Goal: Complete application form

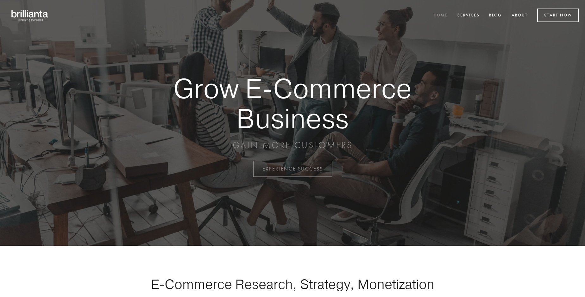
scroll to position [1660, 0]
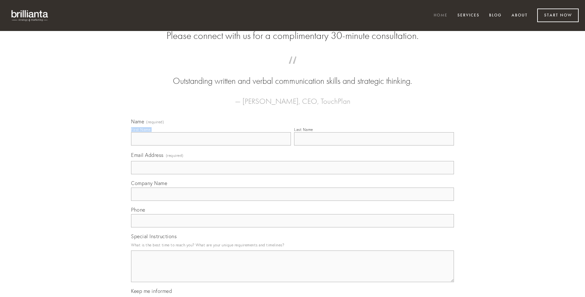
type input "[PERSON_NAME]"
click at [374, 146] on input "Last Name" at bounding box center [374, 138] width 160 height 13
type input "[PERSON_NAME]"
click at [293, 175] on input "Email Address (required)" at bounding box center [292, 167] width 323 height 13
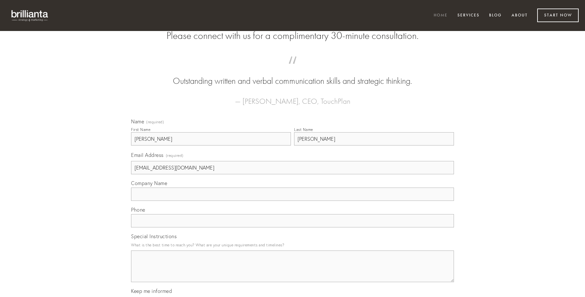
type input "[EMAIL_ADDRESS][DOMAIN_NAME]"
click at [293, 201] on input "Company Name" at bounding box center [292, 194] width 323 height 13
type input "thema"
click at [293, 228] on input "text" at bounding box center [292, 220] width 323 height 13
click at [293, 272] on textarea "Special Instructions" at bounding box center [292, 267] width 323 height 32
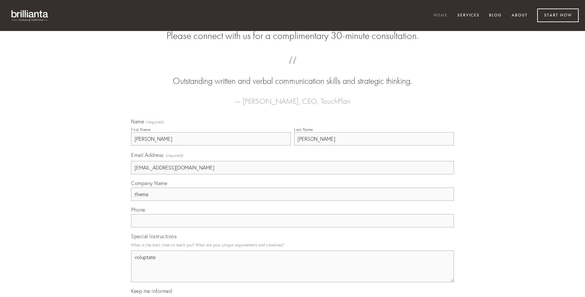
type textarea "voluptate"
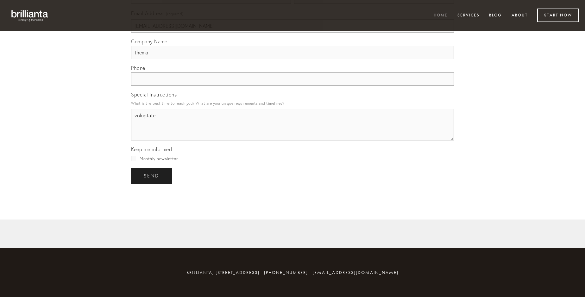
click at [152, 176] on span "send" at bounding box center [152, 176] width 16 height 6
